Goal: Information Seeking & Learning: Learn about a topic

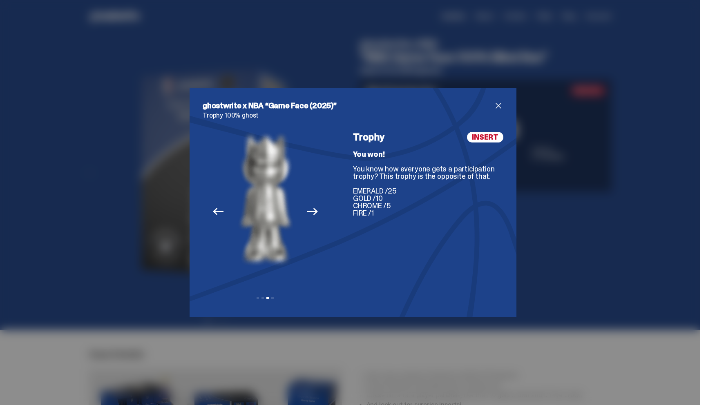
scroll to position [1020, 0]
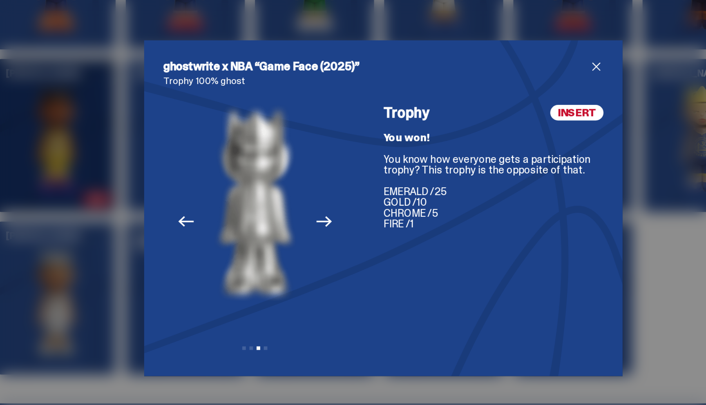
click at [311, 76] on div "ghostwrite x NBA “Game Face (2025)” Trophy 100% ghost Previous Next View slide …" at bounding box center [353, 202] width 706 height 405
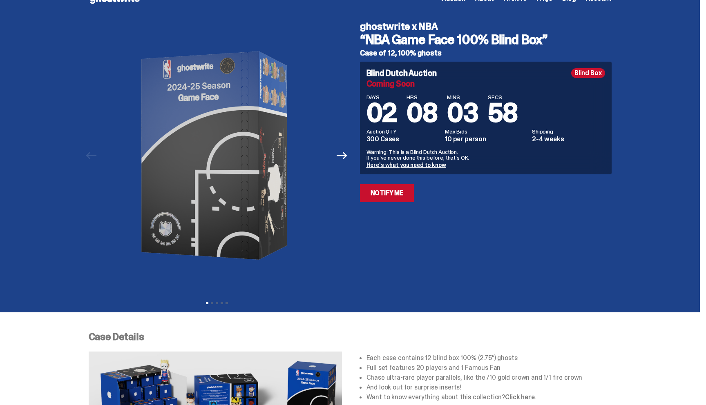
scroll to position [0, 0]
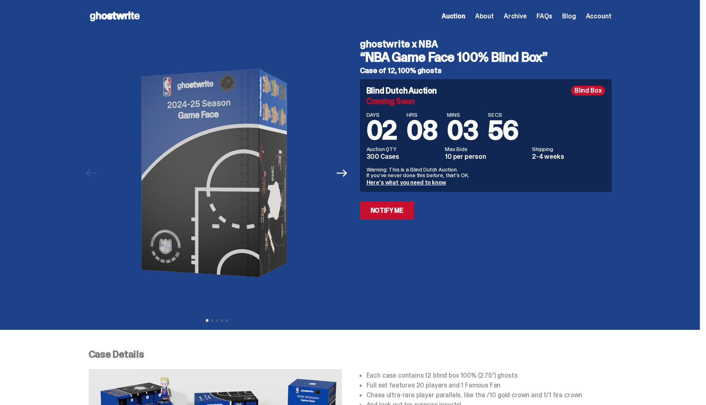
click at [104, 18] on use at bounding box center [115, 16] width 50 height 10
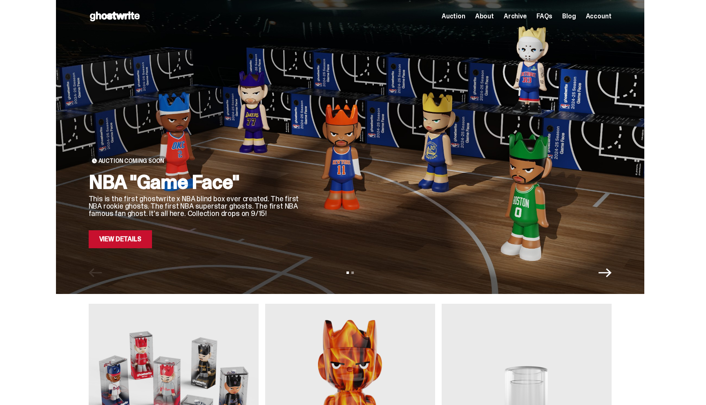
click at [516, 18] on span "Archive" at bounding box center [515, 16] width 23 height 7
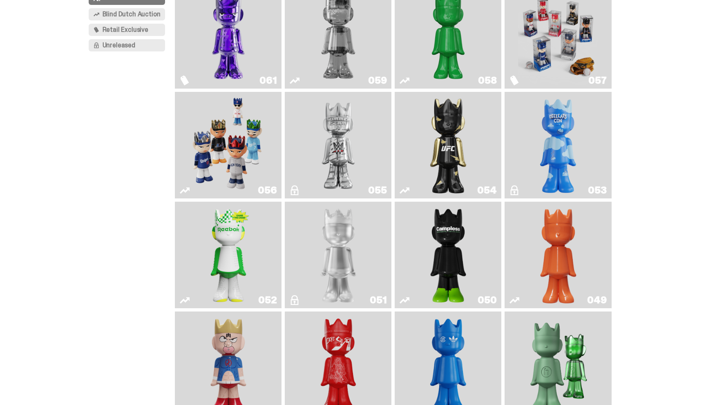
scroll to position [105, 0]
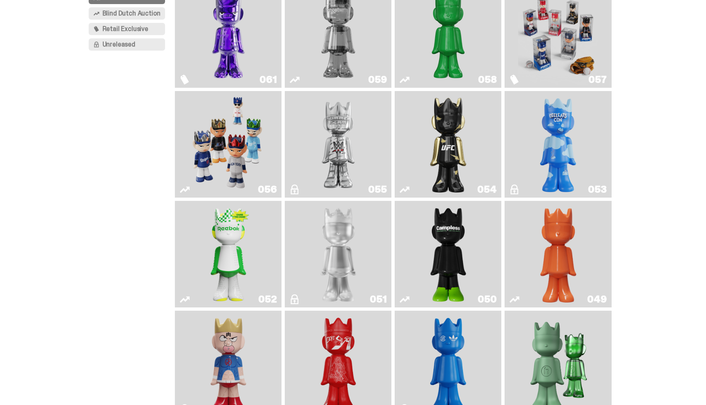
click at [442, 143] on img "Ruby" at bounding box center [448, 144] width 43 height 100
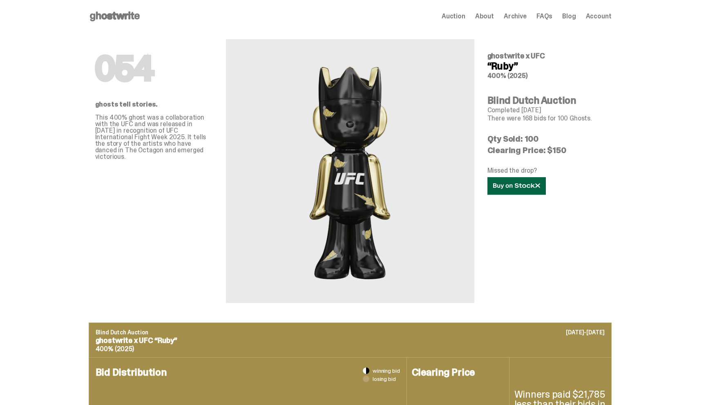
click at [515, 189] on link at bounding box center [517, 186] width 58 height 18
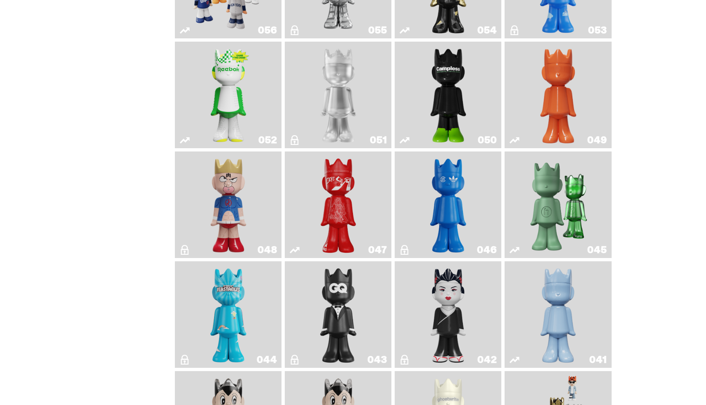
scroll to position [264, 0]
click at [538, 92] on link "049" at bounding box center [558, 95] width 97 height 100
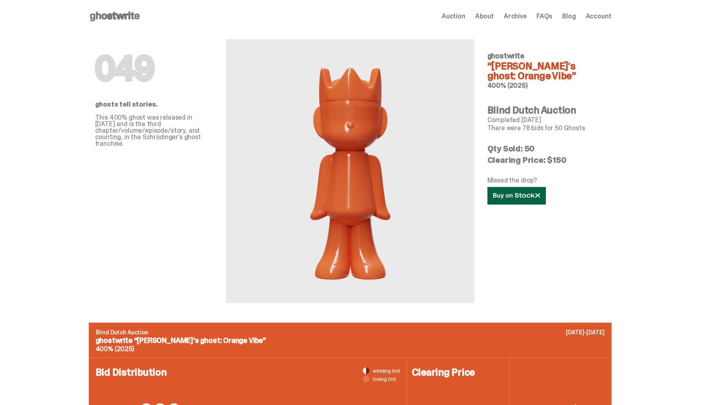
click at [524, 196] on icon at bounding box center [516, 196] width 47 height 6
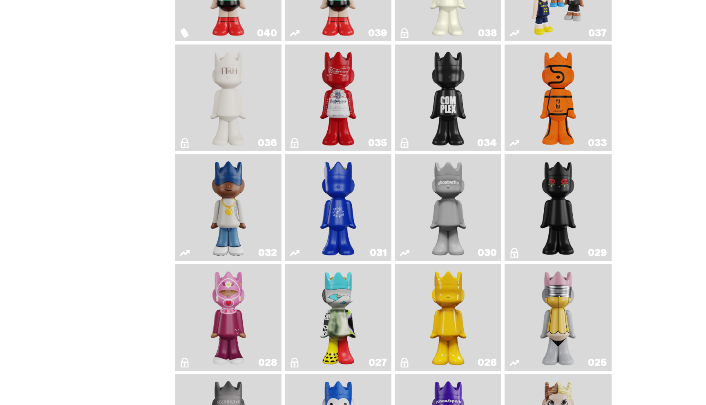
scroll to position [704, 0]
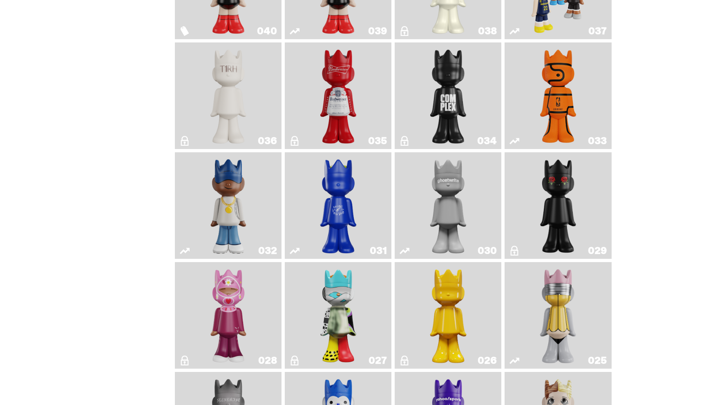
click at [546, 85] on img "Game Ball" at bounding box center [558, 96] width 43 height 100
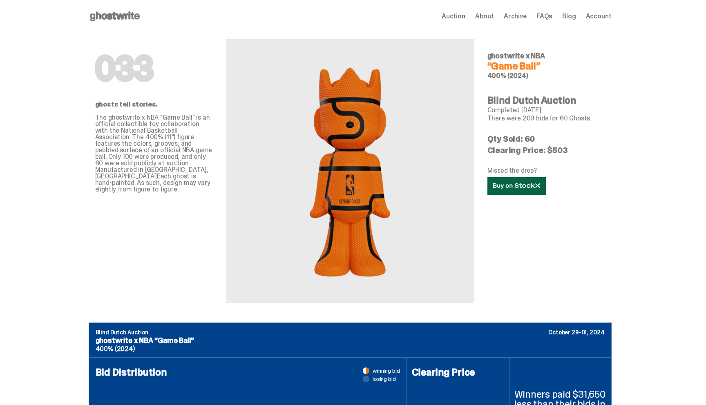
click at [516, 188] on icon at bounding box center [516, 186] width 47 height 6
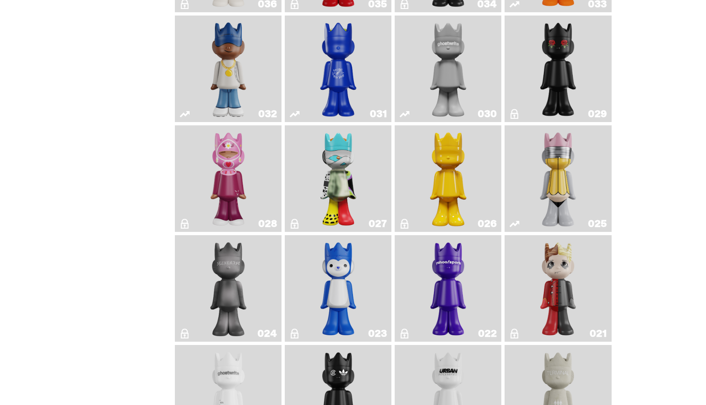
scroll to position [833, 0]
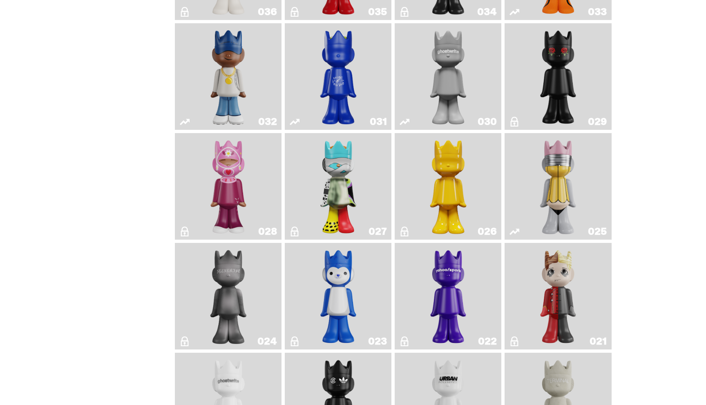
click at [562, 201] on img "No. 2 Pencil" at bounding box center [558, 187] width 56 height 100
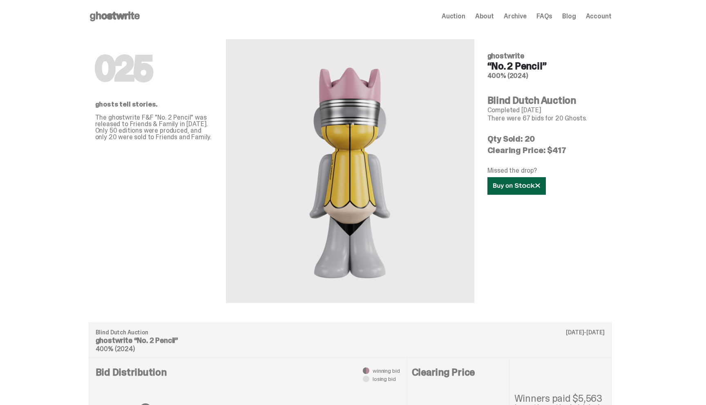
click at [521, 186] on use at bounding box center [516, 186] width 47 height 6
